Goal: Find specific page/section: Find specific page/section

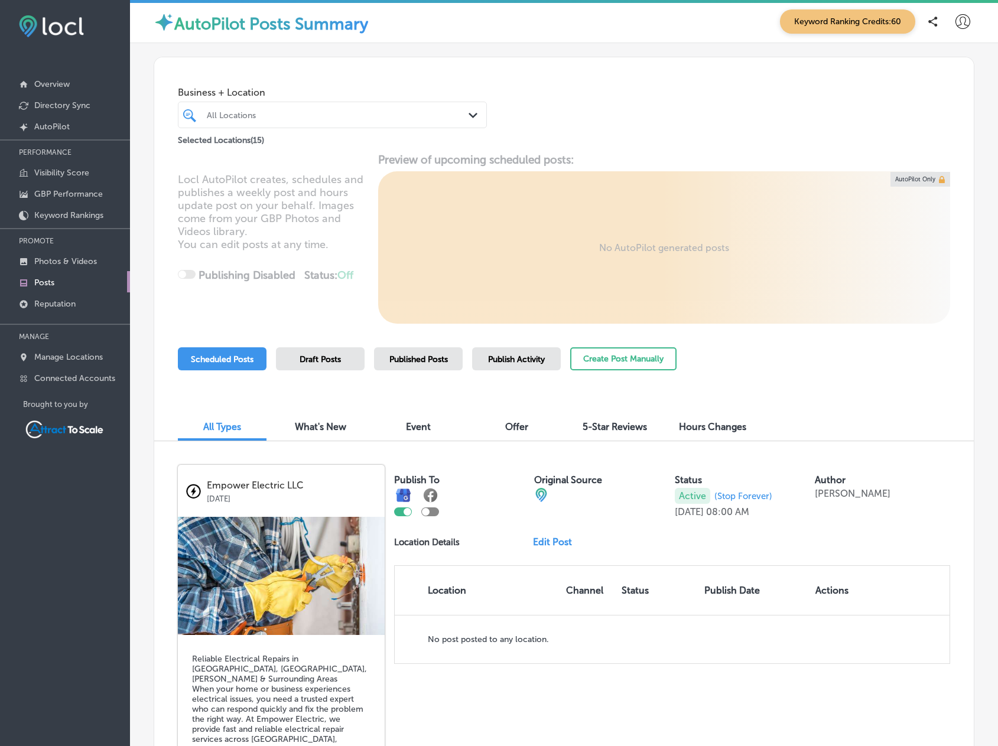
click at [338, 117] on div "All Locations" at bounding box center [338, 115] width 263 height 10
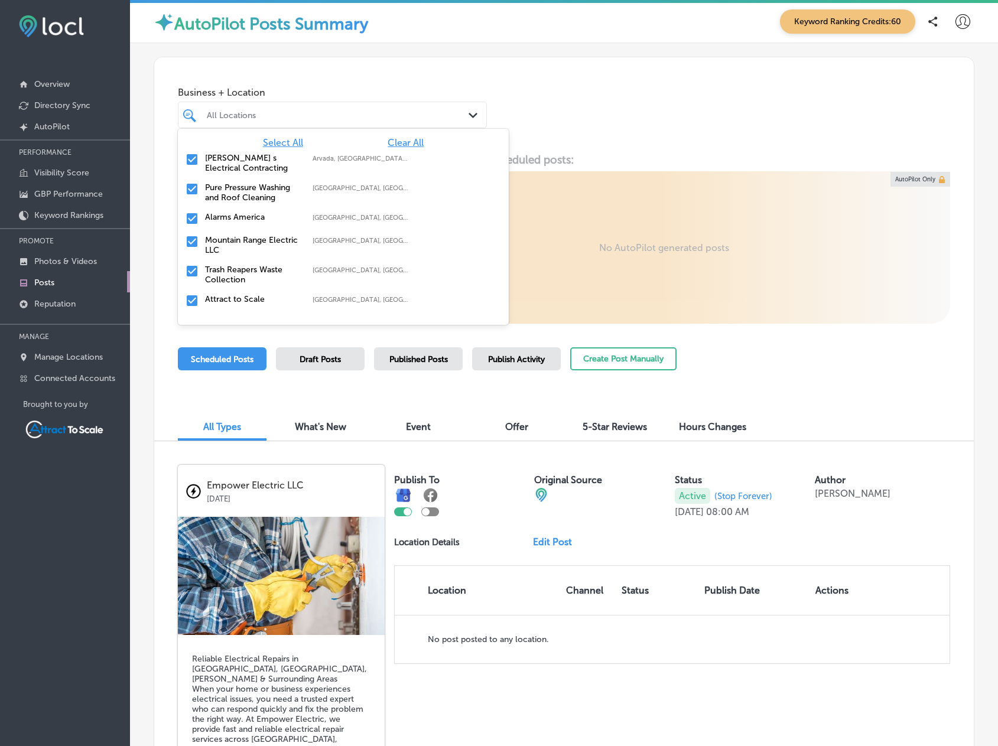
click at [415, 142] on span "Clear All" at bounding box center [405, 142] width 36 height 11
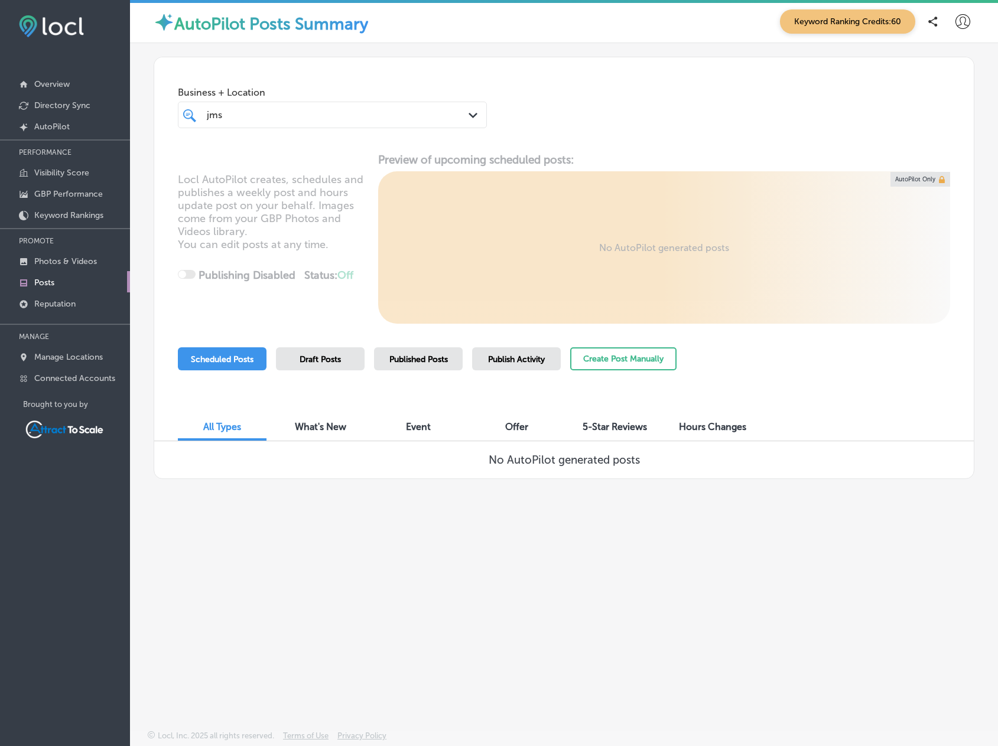
click at [267, 125] on div "jms jms Path Created with Sketch." at bounding box center [332, 115] width 309 height 27
click at [418, 140] on span "Clear All" at bounding box center [405, 142] width 36 height 11
drag, startPoint x: 596, startPoint y: 110, endPoint x: 587, endPoint y: 109, distance: 9.5
click at [595, 109] on div "Business + Location option focused, 1 of 16. 1 result available for search term…" at bounding box center [563, 102] width 819 height 90
click at [230, 116] on div "jms jms" at bounding box center [320, 115] width 228 height 16
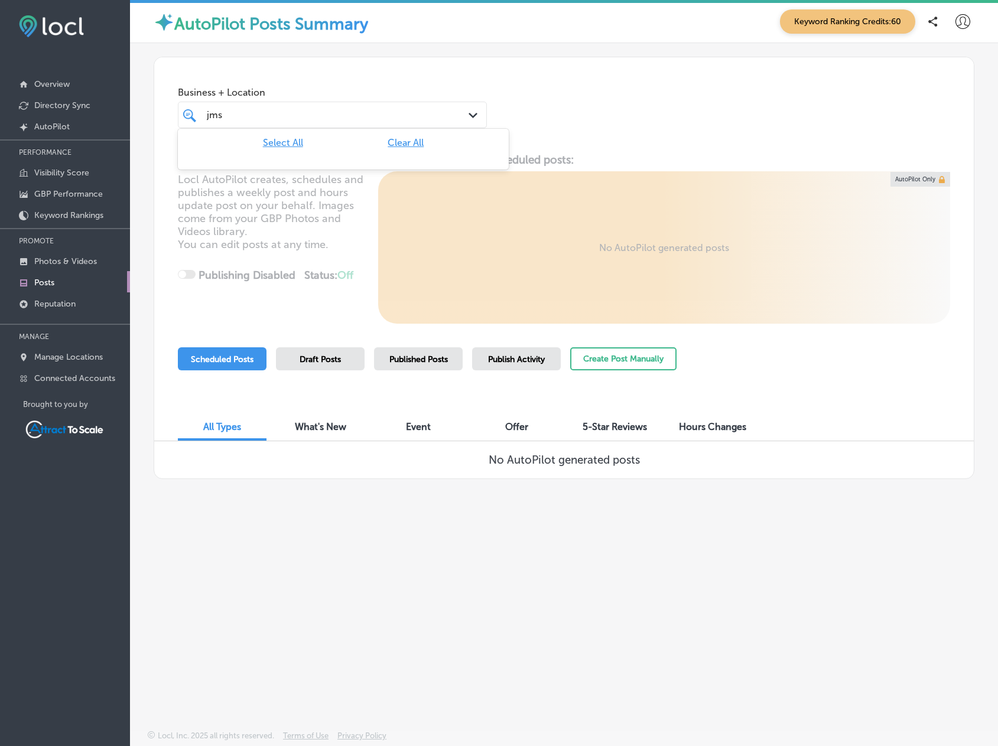
click at [230, 116] on div "jms jms" at bounding box center [320, 115] width 228 height 16
type input "j"
